Goal: Task Accomplishment & Management: Use online tool/utility

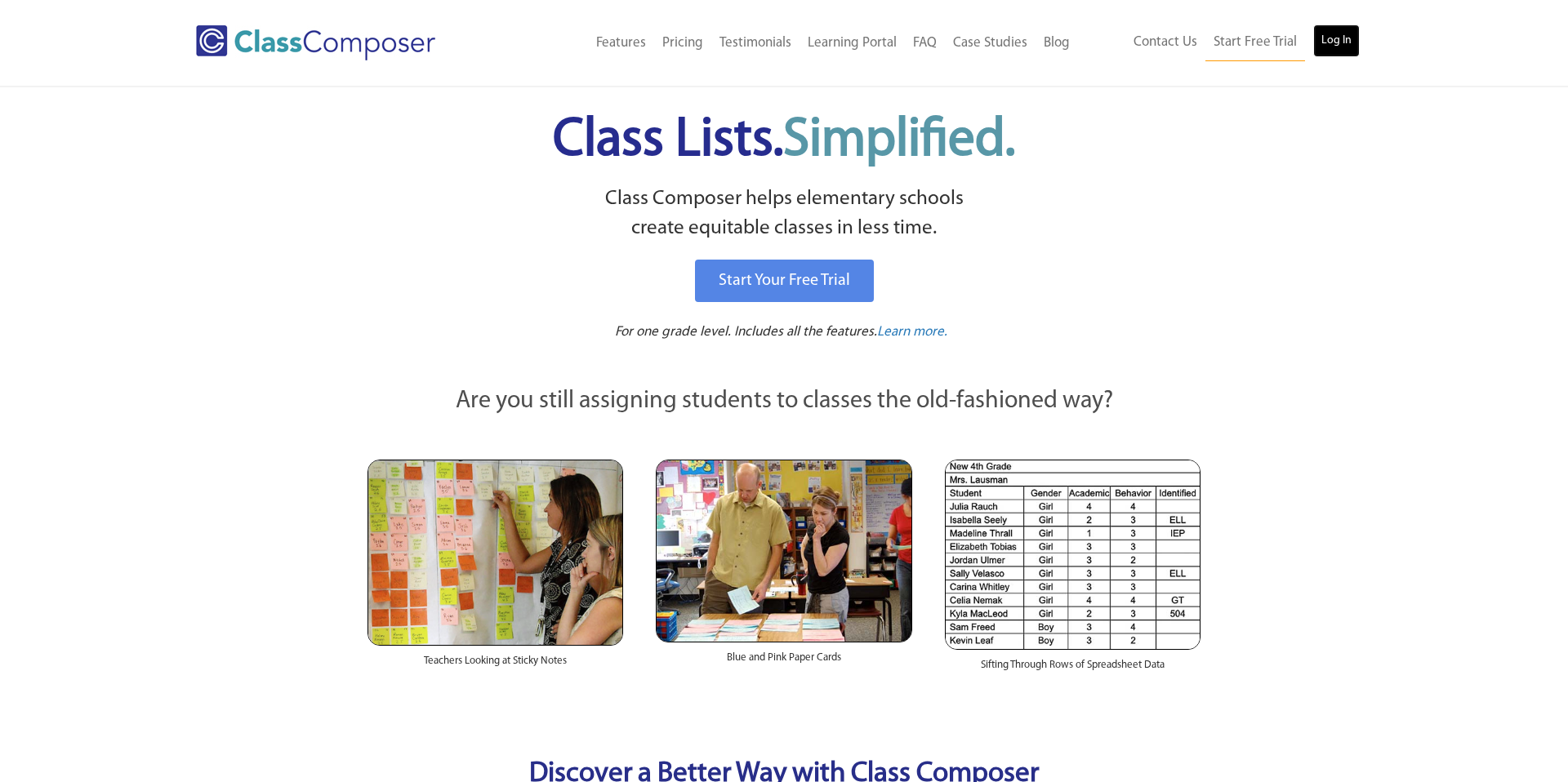
click at [1351, 40] on link "Log In" at bounding box center [1336, 41] width 47 height 33
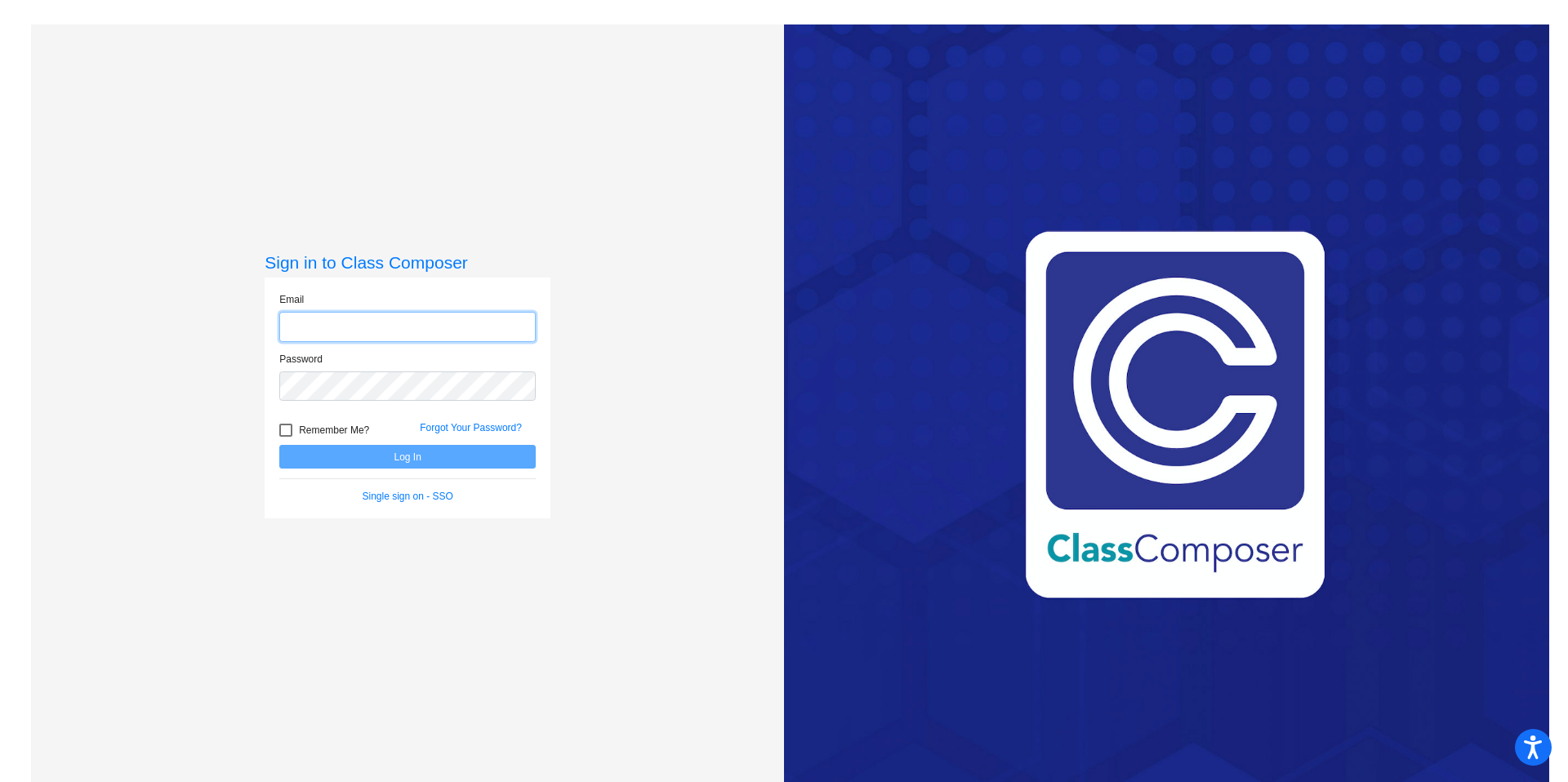
type input "[EMAIL_ADDRESS][DOMAIN_NAME]"
click at [427, 459] on button "Log In" at bounding box center [407, 456] width 256 height 24
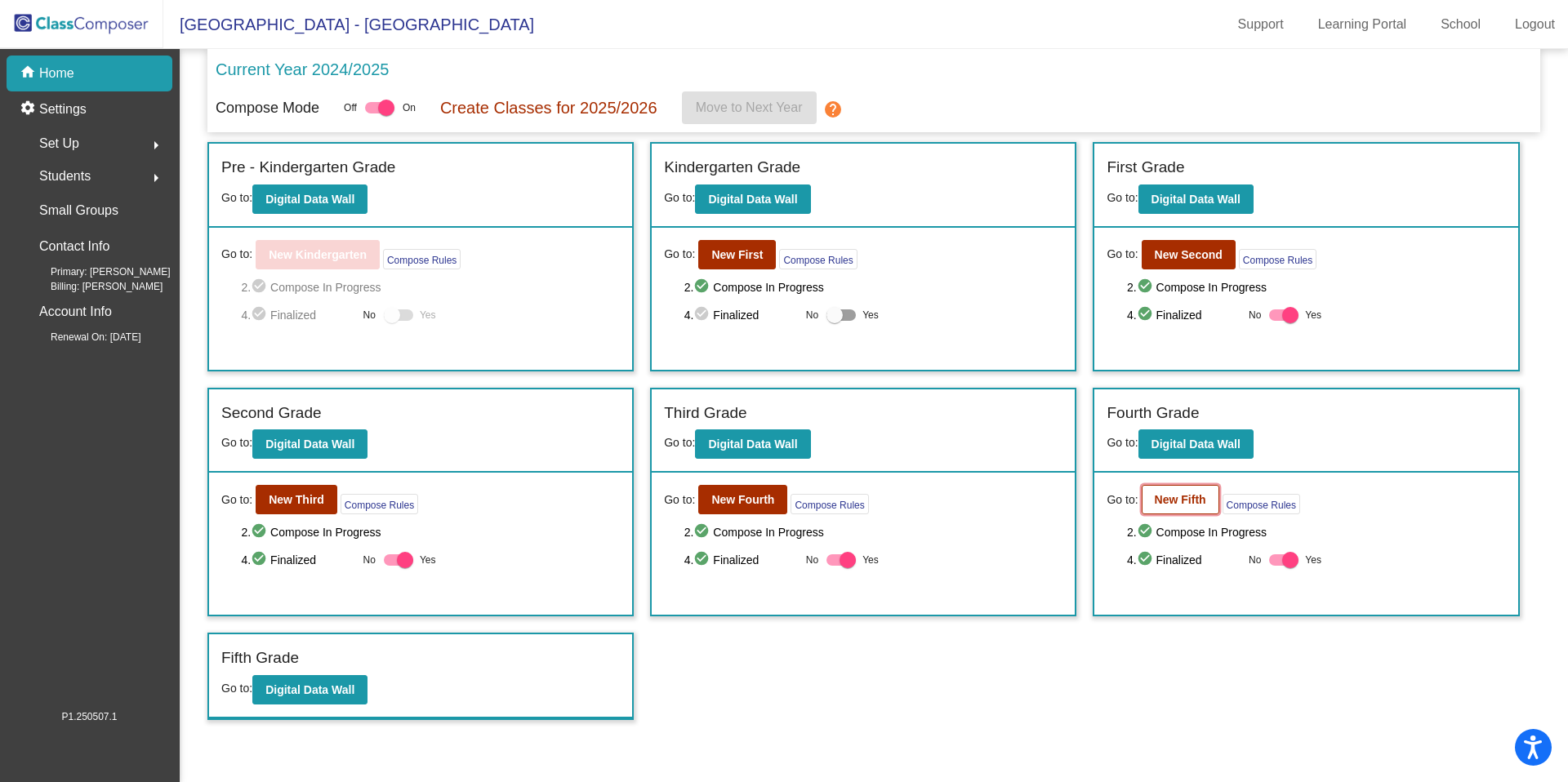
click at [1192, 497] on b "New Fifth" at bounding box center [1180, 500] width 51 height 13
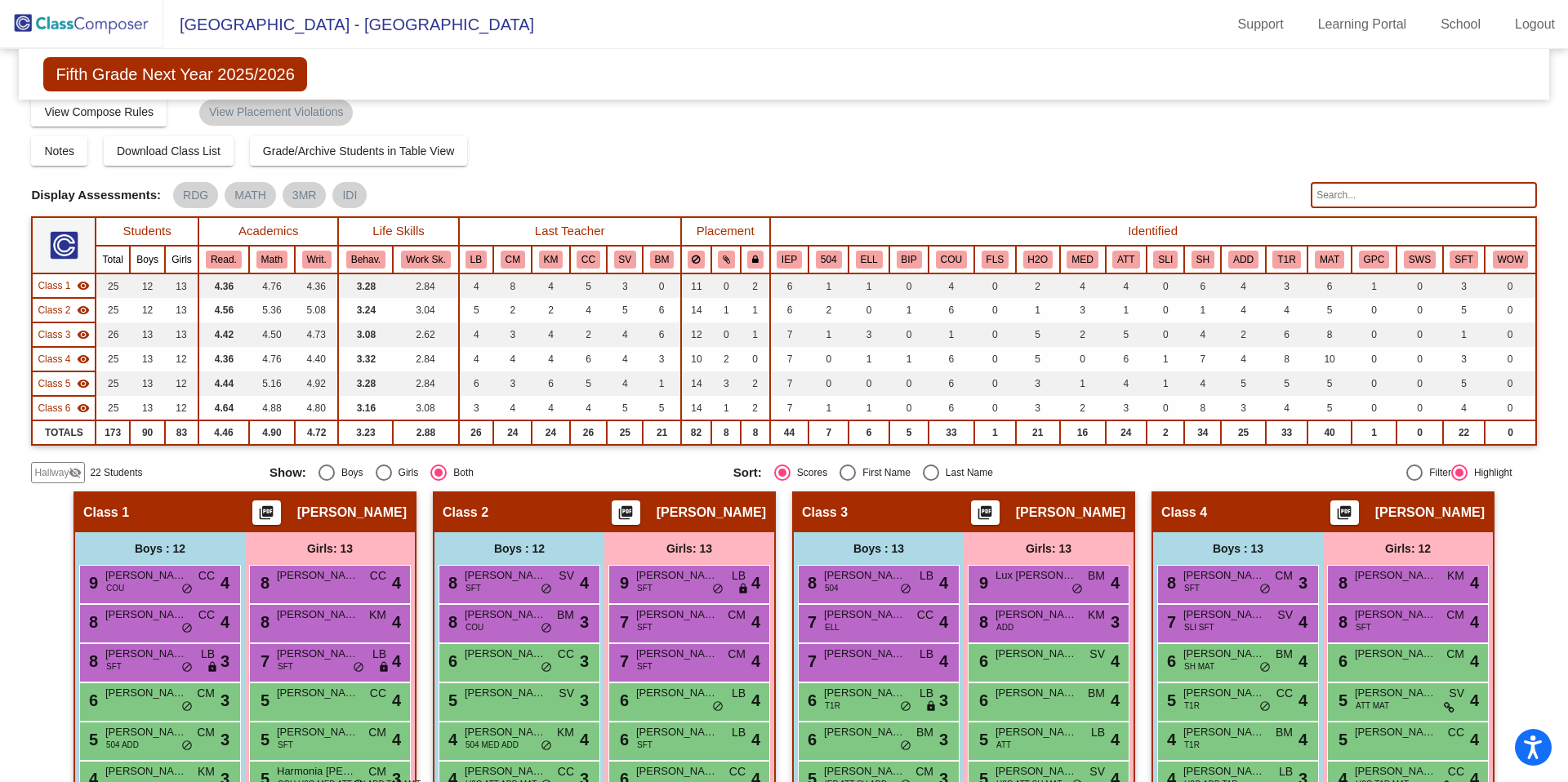
scroll to position [55, 0]
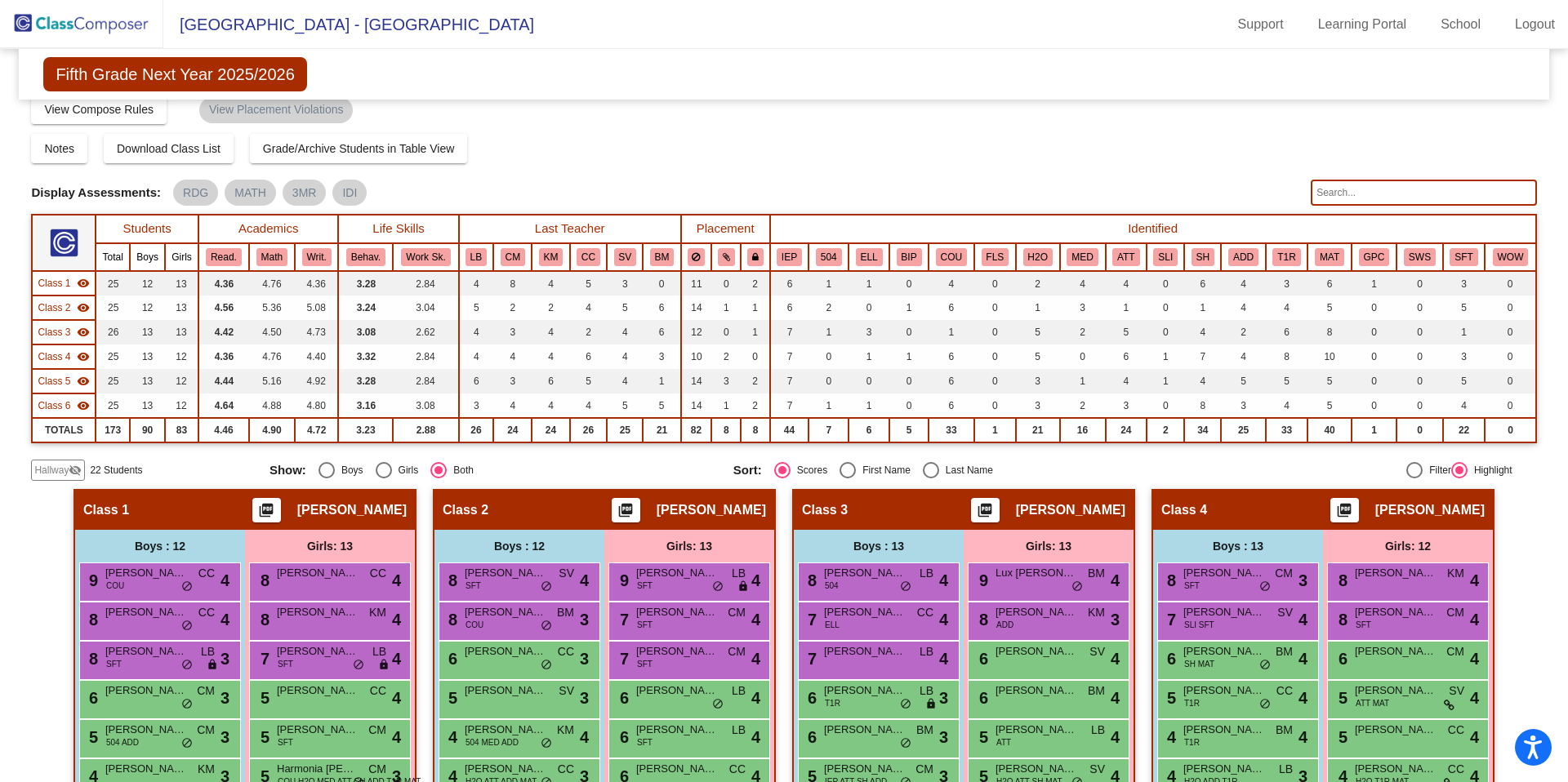
click at [77, 468] on mat-icon "visibility_off" at bounding box center [75, 470] width 13 height 13
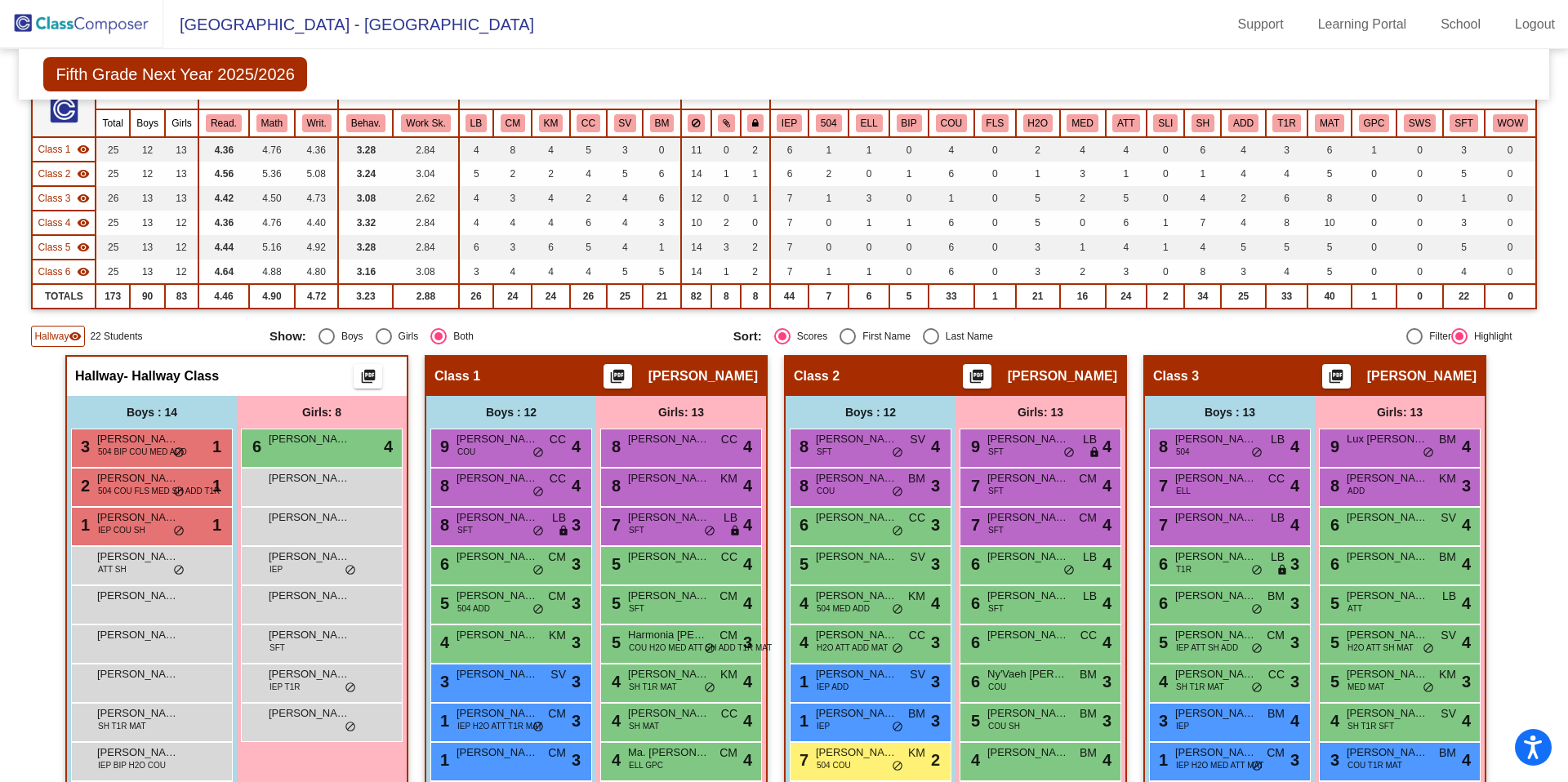
scroll to position [232, 0]
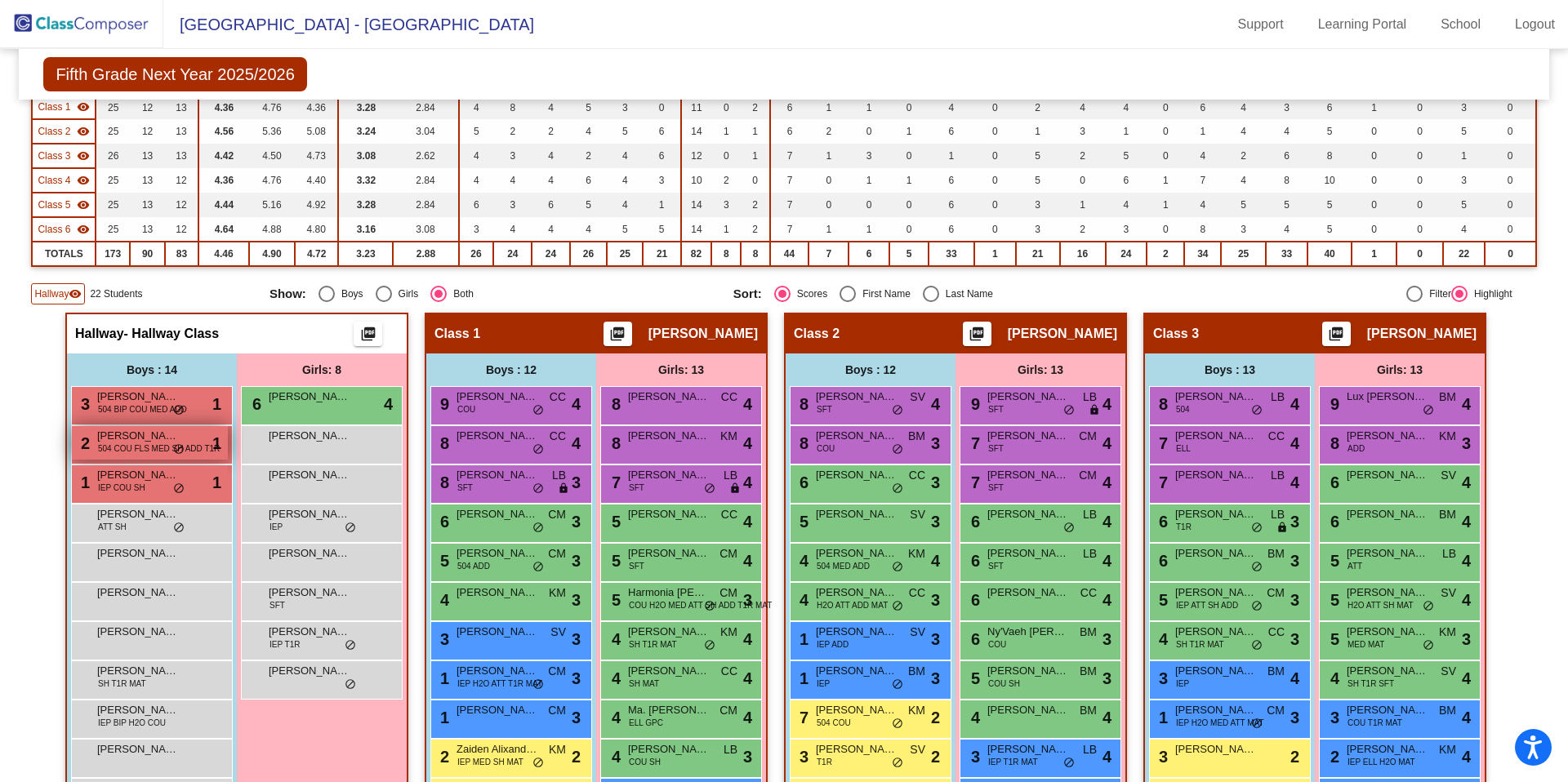
click at [129, 445] on span "504 COU FLS MED SH ADD T1R" at bounding box center [159, 448] width 122 height 12
